Goal: Information Seeking & Learning: Learn about a topic

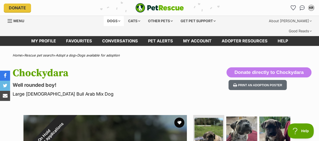
click at [114, 19] on div "Dogs" at bounding box center [114, 21] width 20 height 10
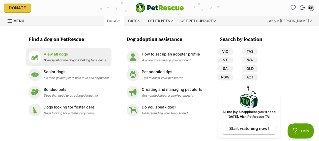
click at [39, 56] on img at bounding box center [35, 57] width 13 height 13
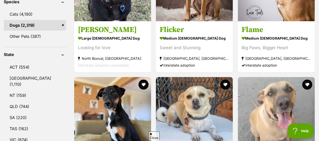
scroll to position [233, 0]
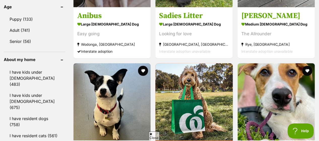
scroll to position [613, 0]
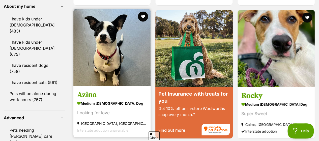
click at [136, 45] on img at bounding box center [111, 47] width 77 height 77
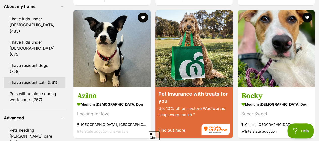
click at [24, 77] on link "I have resident cats (561)" at bounding box center [35, 82] width 62 height 11
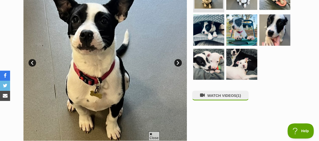
scroll to position [114, 0]
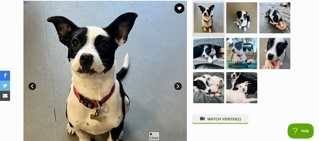
click at [211, 9] on img at bounding box center [209, 18] width 30 height 30
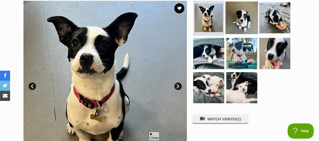
click at [241, 8] on img at bounding box center [242, 17] width 33 height 33
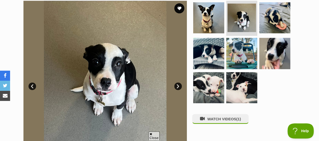
click at [177, 83] on link "Next" at bounding box center [178, 87] width 8 height 8
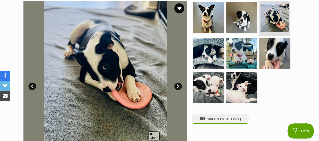
click at [177, 83] on link "Next" at bounding box center [178, 87] width 8 height 8
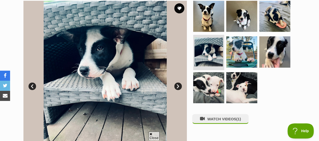
click at [177, 83] on link "Next" at bounding box center [178, 87] width 8 height 8
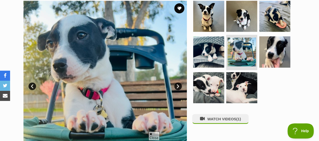
scroll to position [0, 0]
click at [177, 83] on link "Next" at bounding box center [178, 87] width 8 height 8
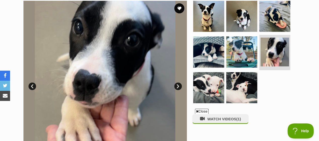
click at [177, 83] on link "Next" at bounding box center [178, 87] width 8 height 8
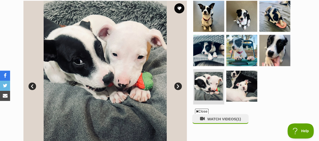
click at [177, 83] on link "Next" at bounding box center [178, 87] width 8 height 8
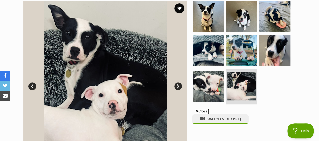
click at [177, 83] on link "Next" at bounding box center [178, 87] width 8 height 8
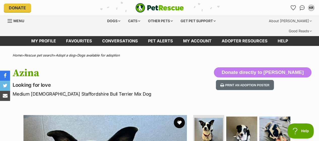
click at [180, 117] on button "favourite" at bounding box center [179, 122] width 11 height 11
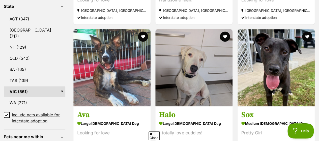
scroll to position [309, 0]
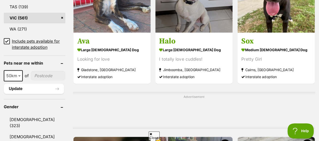
scroll to position [369, 0]
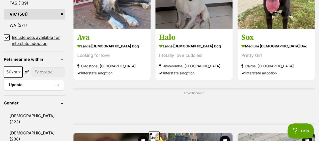
click at [49, 67] on input"] "postcode" at bounding box center [48, 72] width 35 height 10
type input"] "3163"
click at [45, 80] on button "Update" at bounding box center [34, 85] width 60 height 10
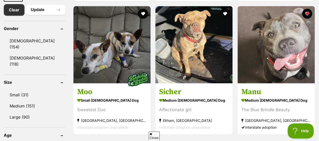
scroll to position [316, 0]
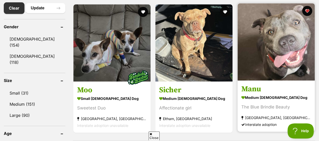
click at [306, 42] on img at bounding box center [276, 41] width 77 height 77
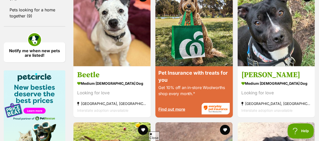
scroll to position [605, 0]
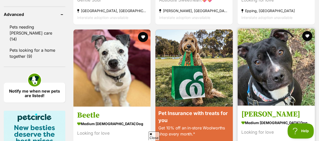
click at [280, 50] on img at bounding box center [276, 67] width 77 height 77
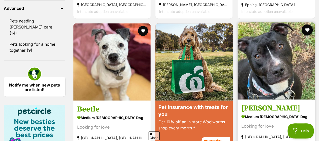
click at [308, 24] on button "favourite" at bounding box center [307, 29] width 11 height 11
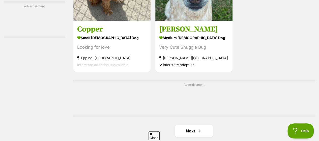
scroll to position [1142, 0]
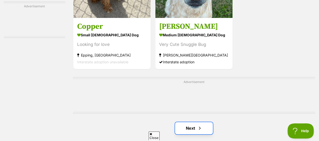
click at [190, 122] on link "Next" at bounding box center [194, 128] width 38 height 12
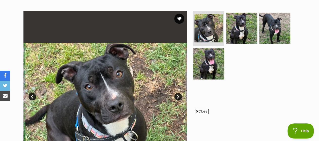
scroll to position [96, 0]
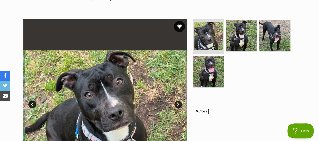
click at [180, 21] on button "favourite" at bounding box center [179, 26] width 11 height 11
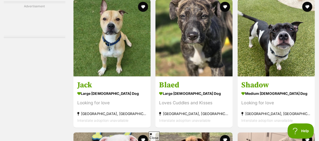
scroll to position [827, 0]
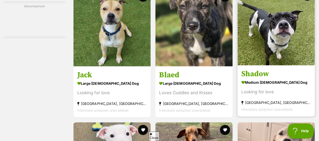
click at [274, 38] on img at bounding box center [276, 26] width 77 height 77
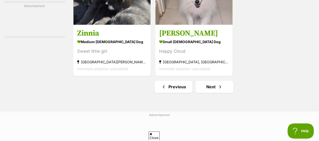
scroll to position [1197, 0]
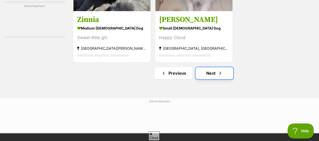
click at [210, 67] on link "Next" at bounding box center [215, 73] width 38 height 12
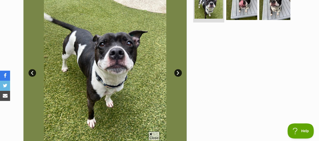
scroll to position [111, 0]
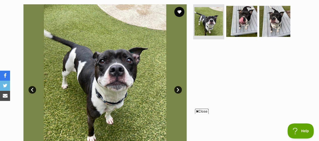
click at [181, 75] on img at bounding box center [105, 86] width 164 height 164
click at [179, 86] on link "Next" at bounding box center [178, 90] width 8 height 8
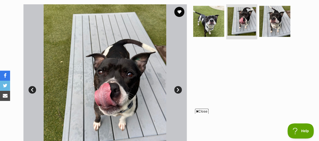
click at [179, 86] on link "Next" at bounding box center [178, 90] width 8 height 8
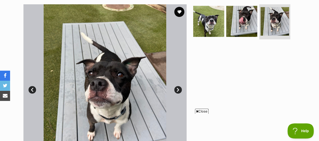
click at [179, 86] on link "Next" at bounding box center [178, 90] width 8 height 8
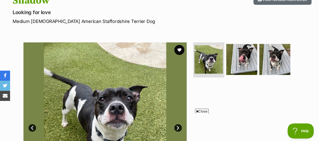
scroll to position [70, 0]
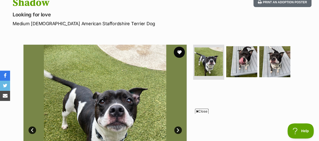
click at [176, 47] on button "favourite" at bounding box center [179, 52] width 11 height 11
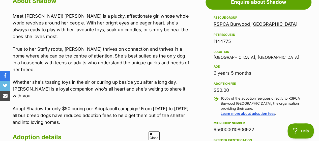
scroll to position [303, 0]
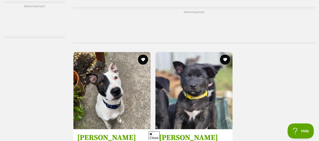
scroll to position [1163, 0]
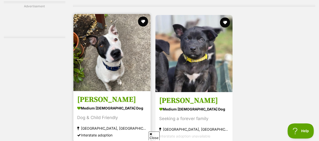
click at [133, 60] on img at bounding box center [111, 52] width 77 height 77
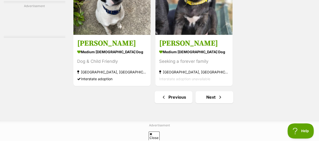
scroll to position [1234, 0]
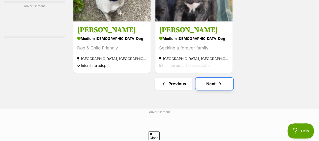
click at [217, 78] on link "Next" at bounding box center [215, 84] width 38 height 12
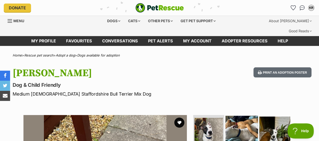
click at [237, 129] on img at bounding box center [242, 132] width 33 height 33
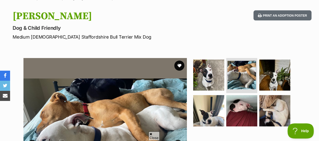
scroll to position [77, 0]
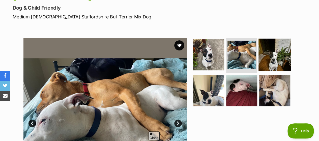
click at [267, 50] on img at bounding box center [275, 54] width 33 height 33
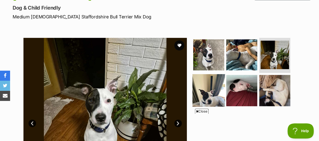
scroll to position [0, 0]
click at [211, 74] on img at bounding box center [209, 90] width 33 height 33
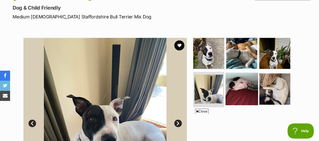
click at [239, 77] on img at bounding box center [242, 89] width 33 height 33
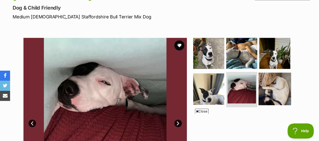
click at [266, 78] on img at bounding box center [275, 89] width 33 height 33
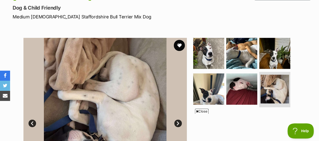
click at [181, 40] on button "favourite" at bounding box center [179, 45] width 11 height 11
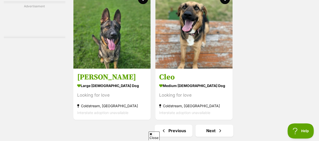
scroll to position [1150, 0]
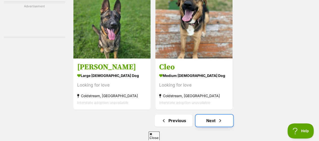
click at [211, 115] on link "Next" at bounding box center [215, 121] width 38 height 12
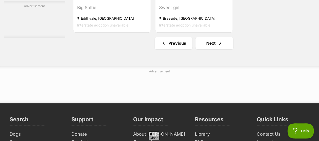
scroll to position [1251, 0]
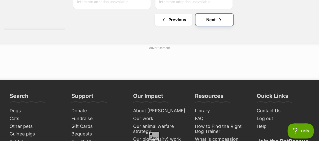
click at [211, 14] on link "Next" at bounding box center [215, 20] width 38 height 12
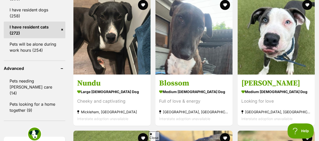
scroll to position [561, 0]
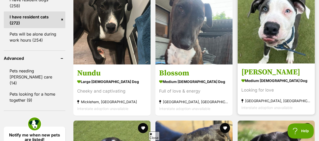
click at [283, 27] on img at bounding box center [276, 24] width 77 height 77
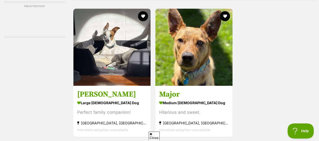
scroll to position [1210, 0]
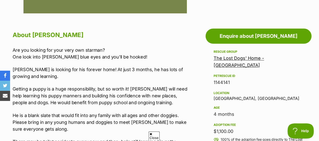
scroll to position [266, 0]
